Goal: Task Accomplishment & Management: Manage account settings

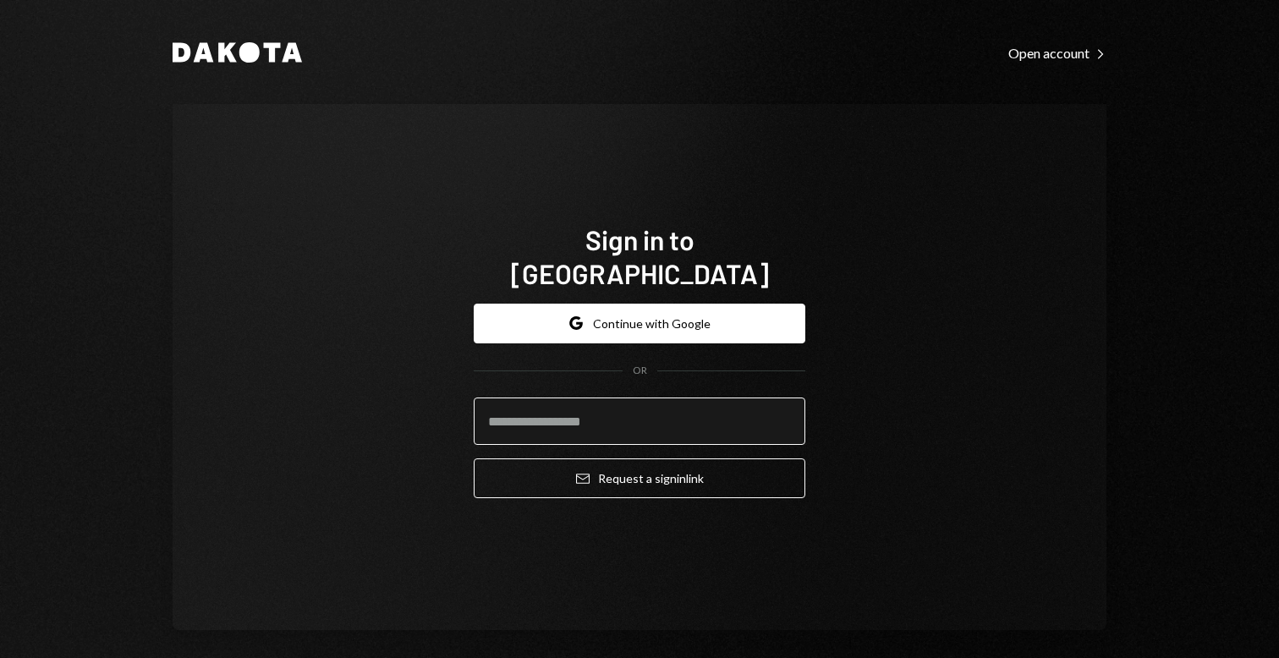
click at [591, 422] on input "email" at bounding box center [640, 421] width 332 height 47
type input "**********"
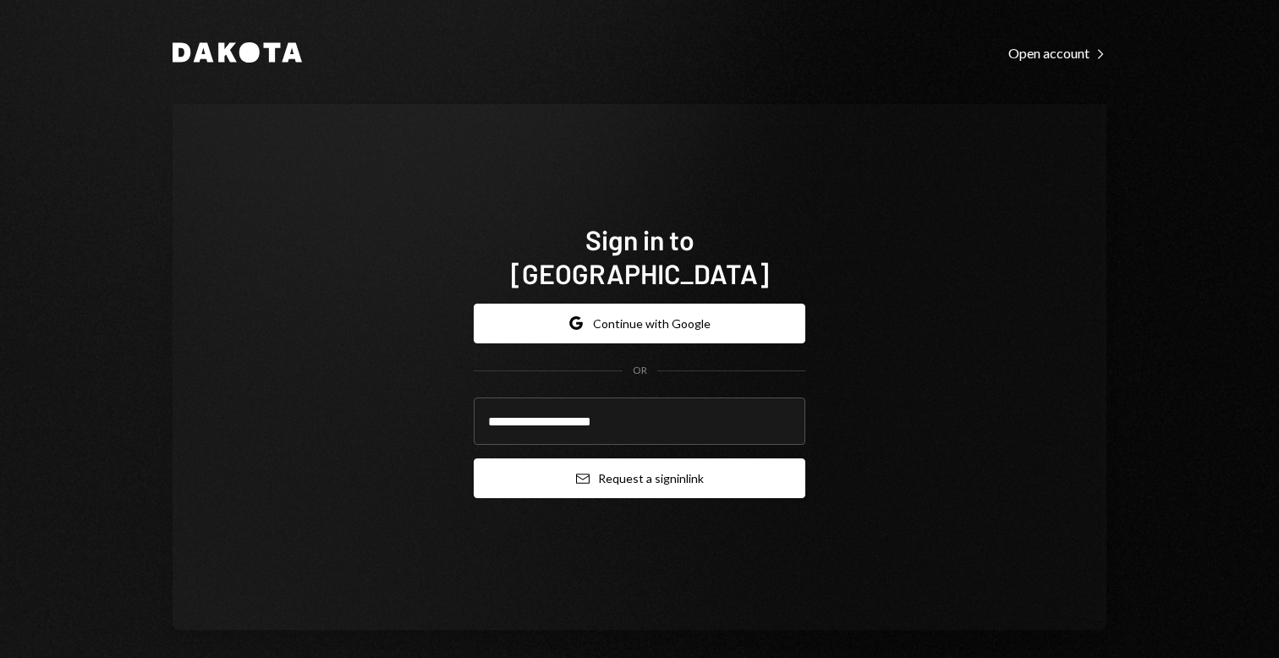
click at [602, 459] on button "Email Request a sign in link" at bounding box center [640, 479] width 332 height 40
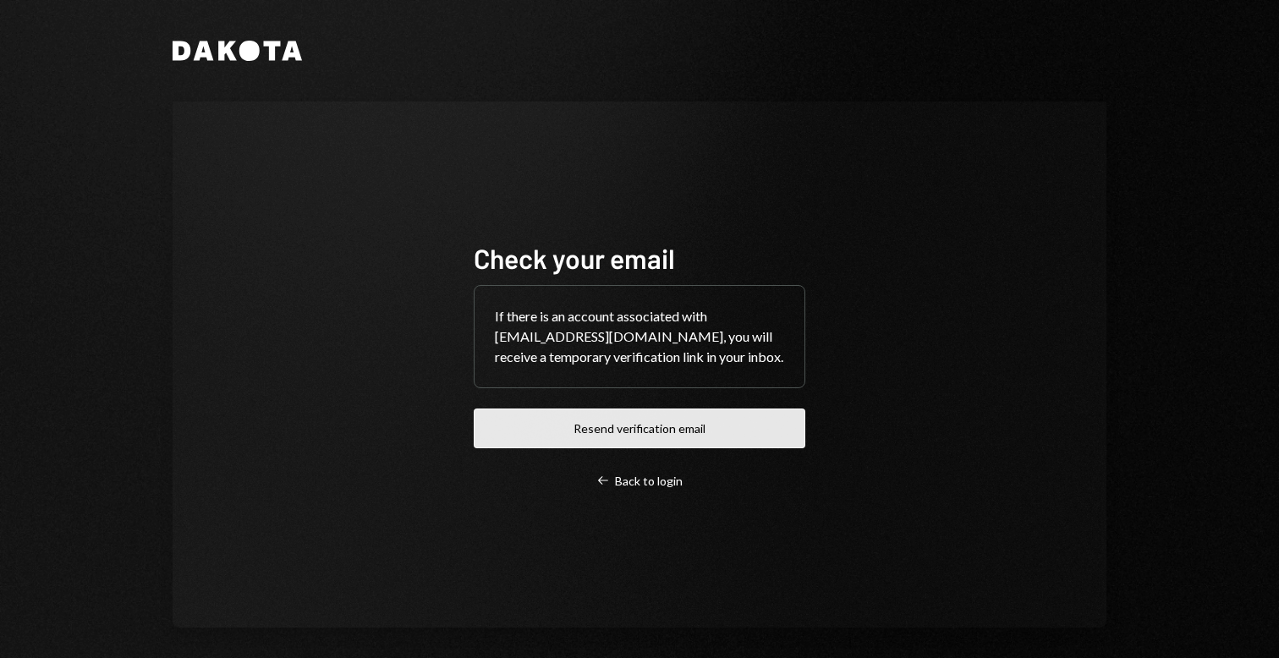
click at [669, 422] on button "Resend verification email" at bounding box center [640, 429] width 332 height 40
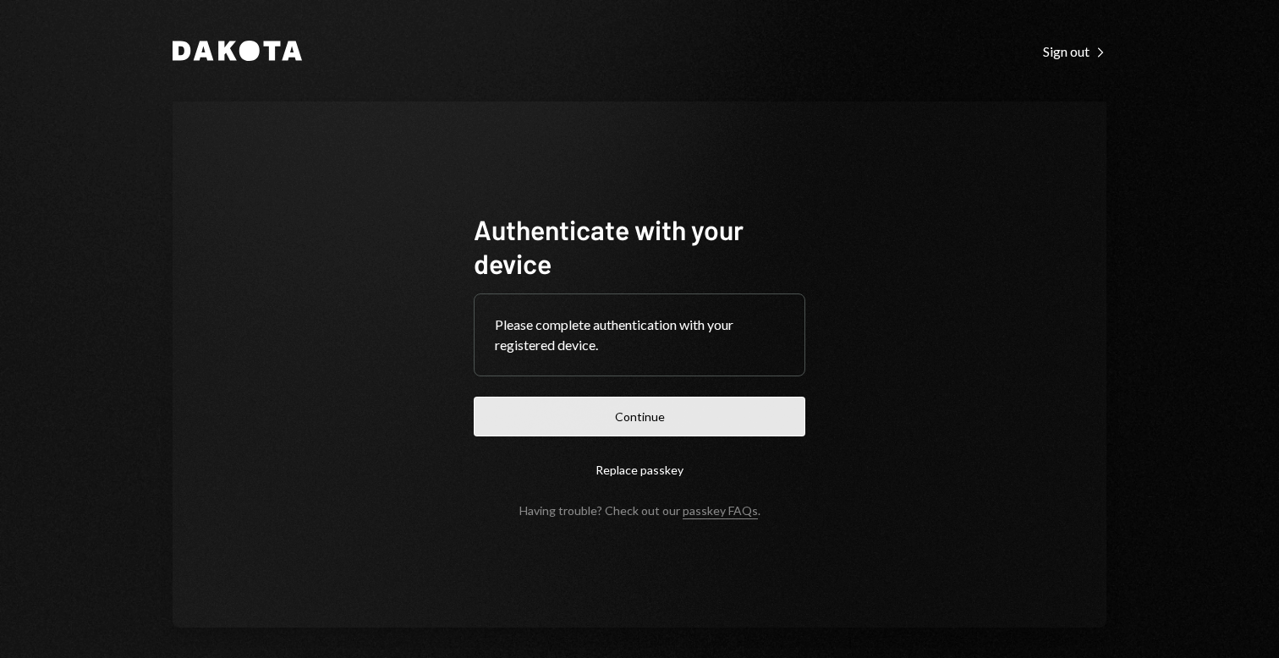
click at [708, 415] on button "Continue" at bounding box center [640, 417] width 332 height 40
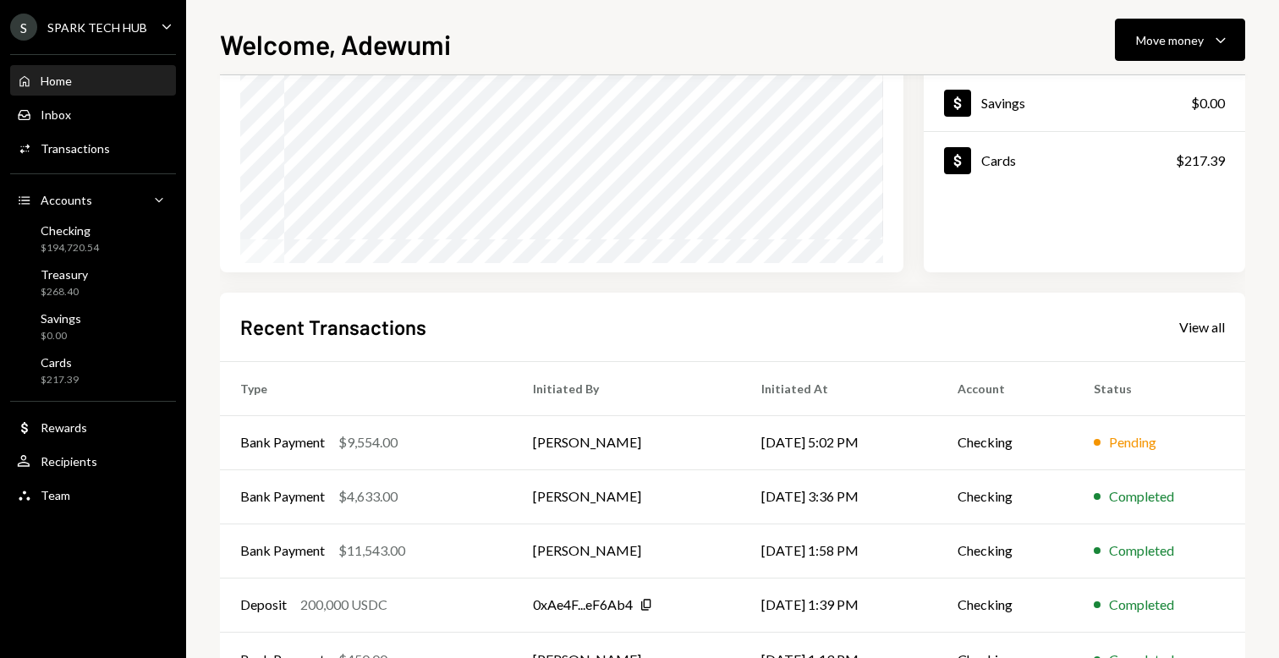
scroll to position [281, 0]
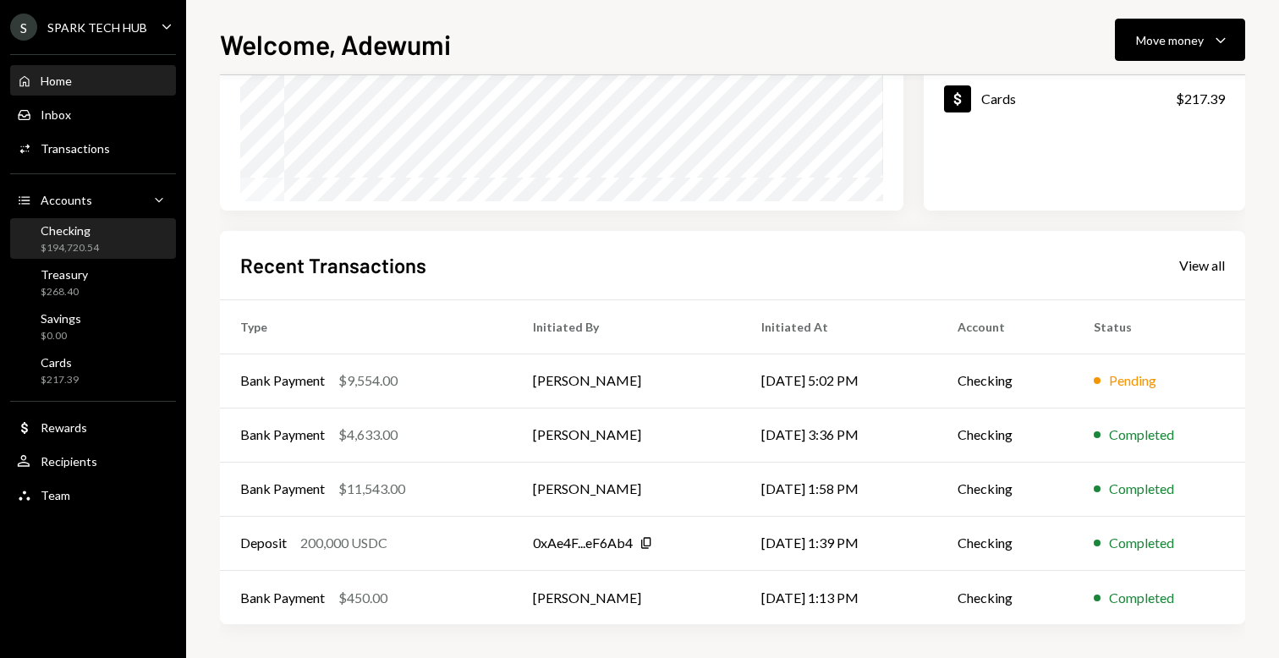
click at [74, 251] on div "$194,720.54" at bounding box center [70, 248] width 58 height 14
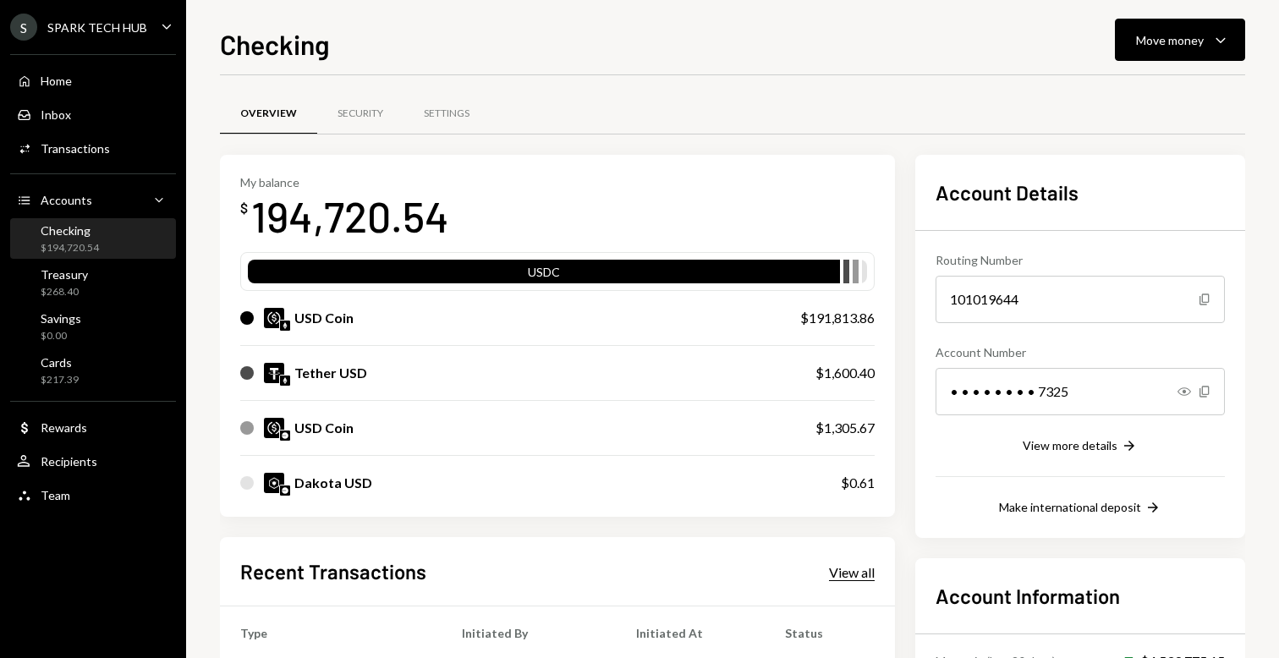
click at [843, 580] on div "View all" at bounding box center [852, 572] width 46 height 17
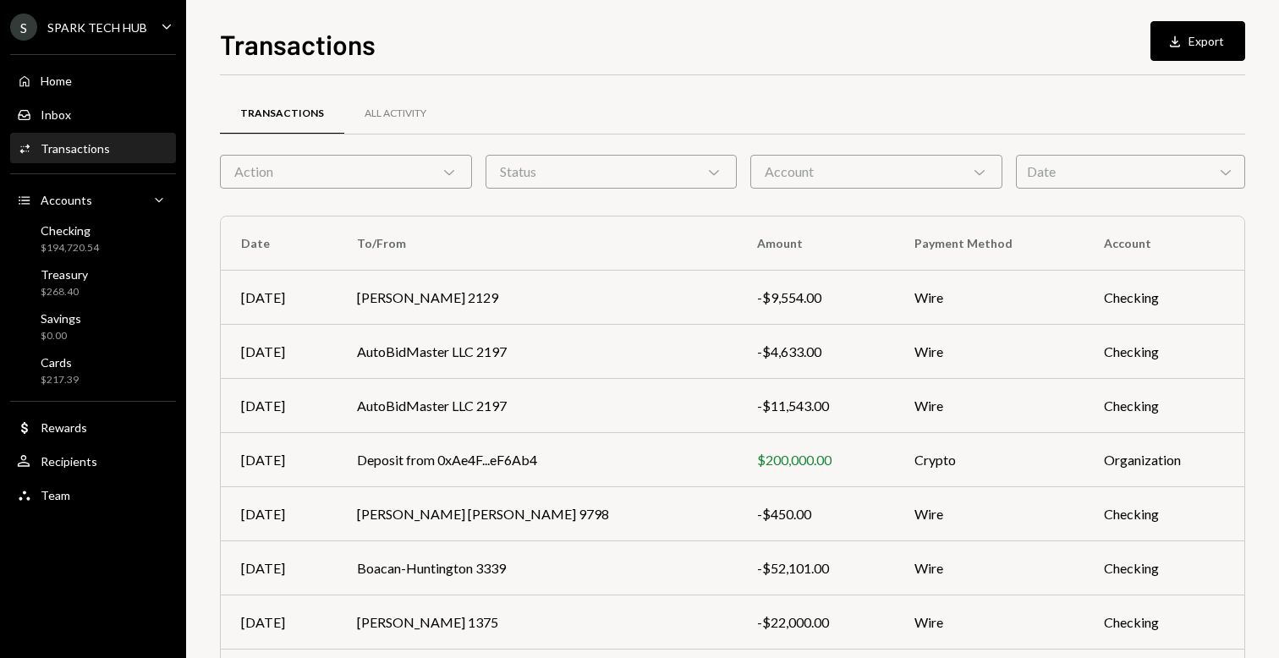
click at [1081, 182] on div "Date Chevron Down" at bounding box center [1130, 172] width 229 height 34
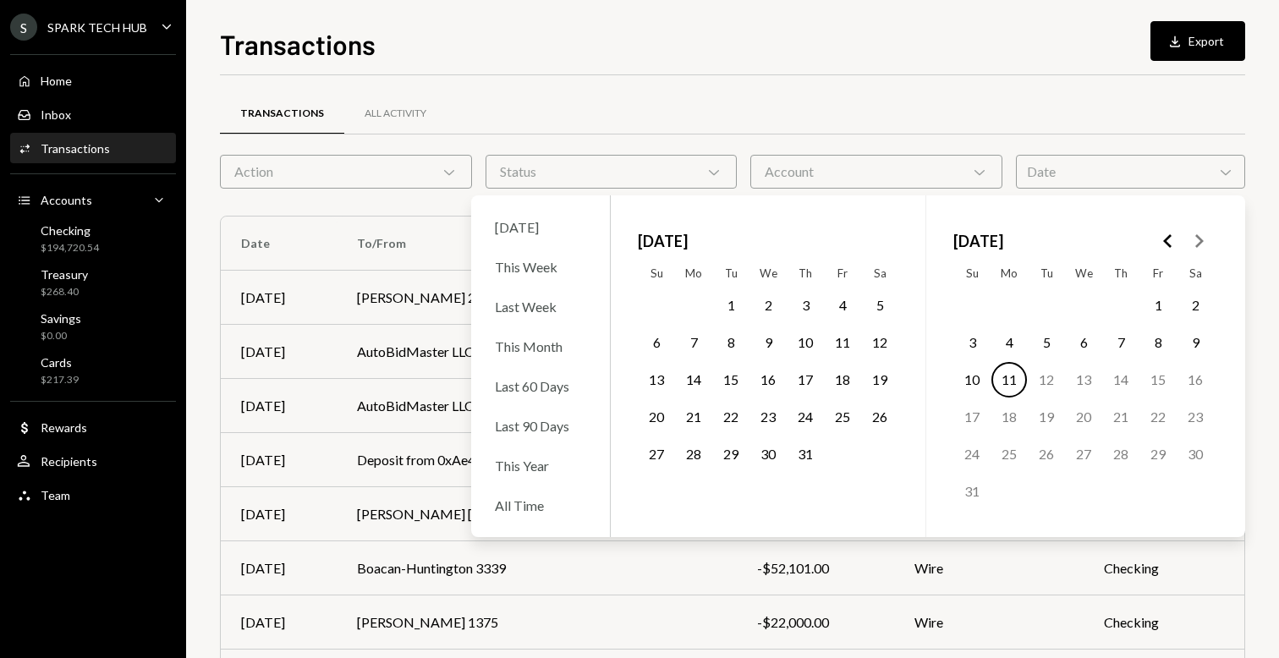
click at [1015, 373] on button "11" at bounding box center [1010, 380] width 36 height 36
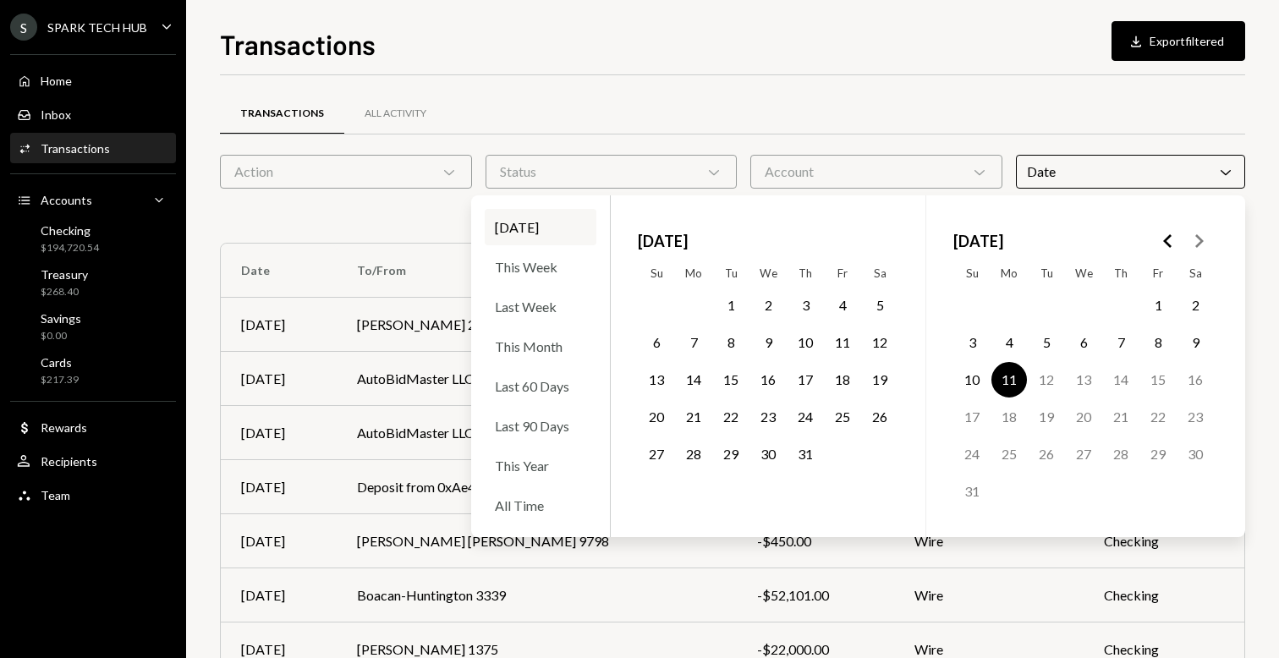
click at [1015, 373] on button "11" at bounding box center [1010, 380] width 36 height 36
click at [458, 192] on div "Transactions All Activity Action Chevron Down Status Chevron Down Account Chevr…" at bounding box center [732, 506] width 1025 height 808
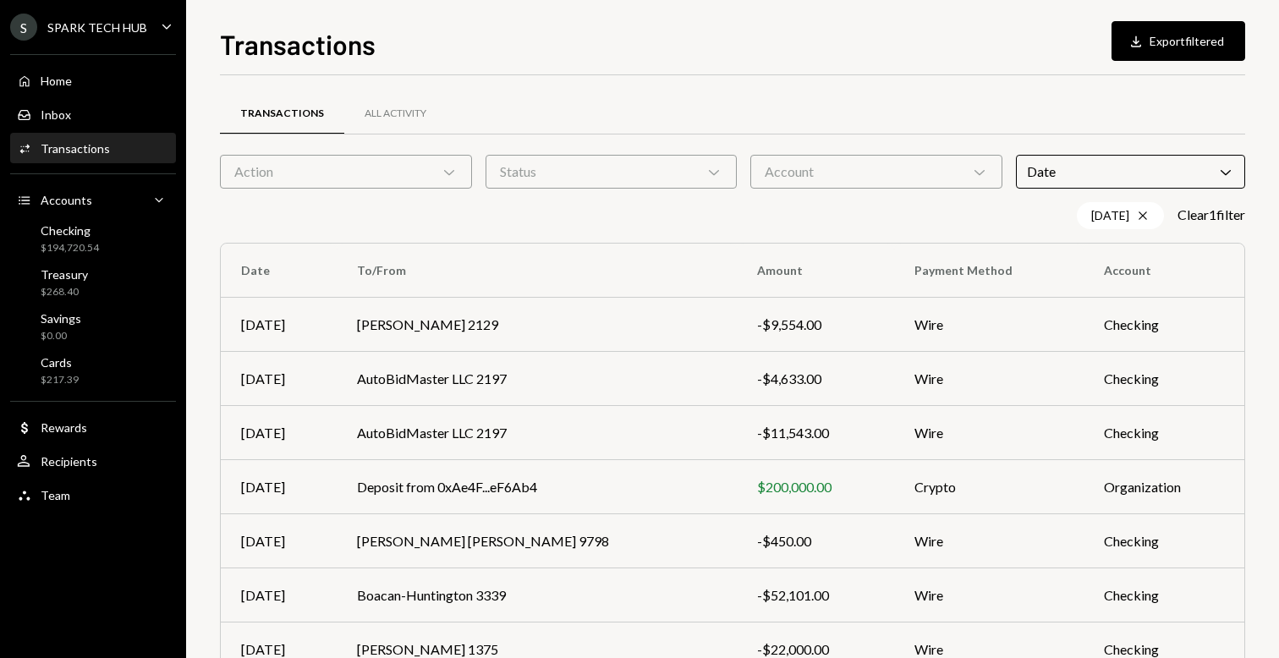
click at [332, 160] on div "Action Chevron Down" at bounding box center [346, 172] width 252 height 34
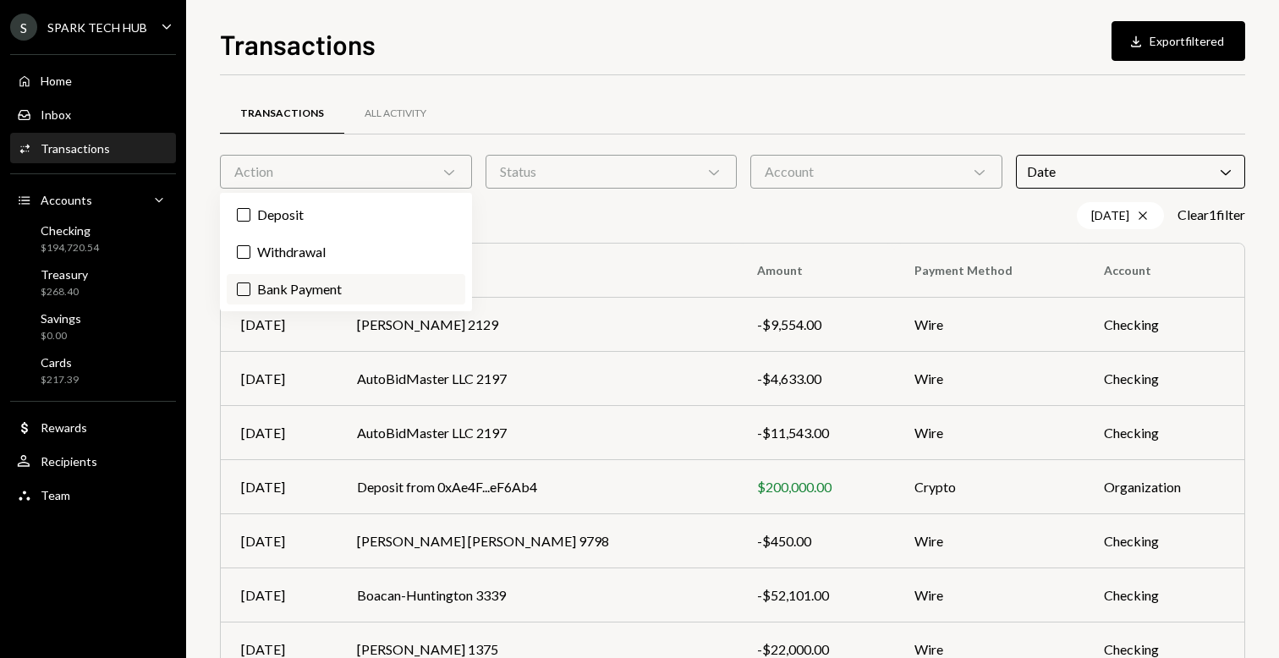
click at [278, 287] on label "Bank Payment" at bounding box center [346, 289] width 239 height 30
click at [250, 287] on button "Bank Payment" at bounding box center [244, 290] width 14 height 14
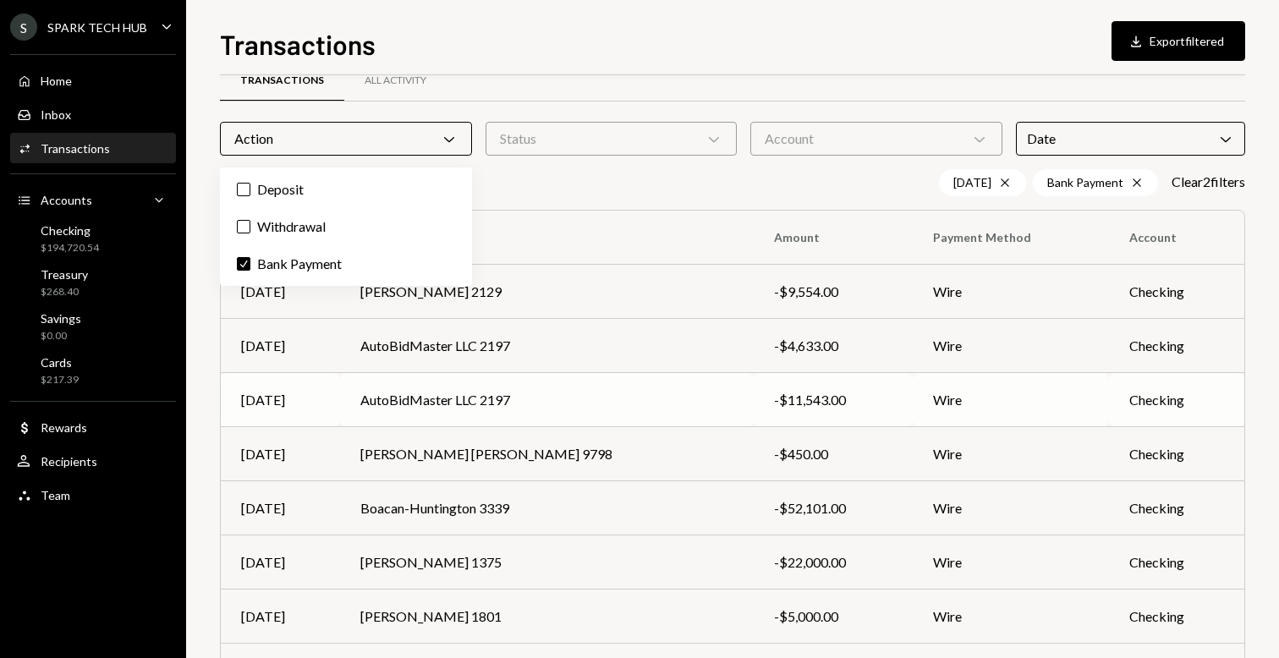
scroll to position [11, 0]
